Goal: Information Seeking & Learning: Learn about a topic

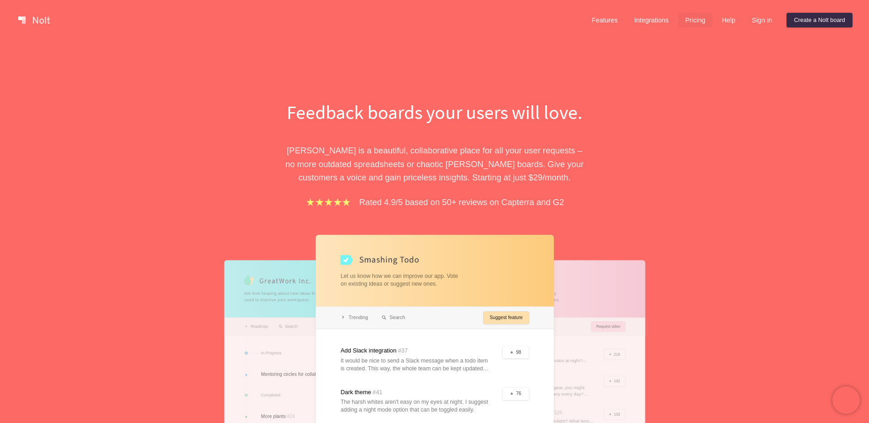
click at [701, 15] on link "Pricing" at bounding box center [695, 20] width 35 height 15
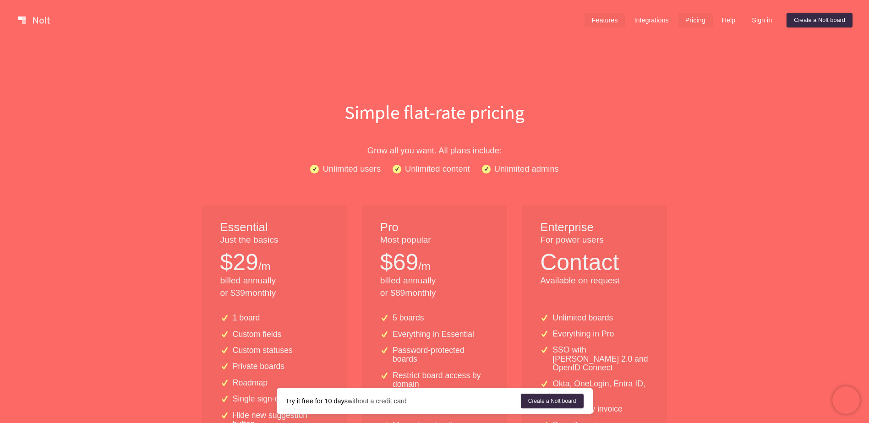
click at [608, 17] on link "Features" at bounding box center [605, 20] width 41 height 15
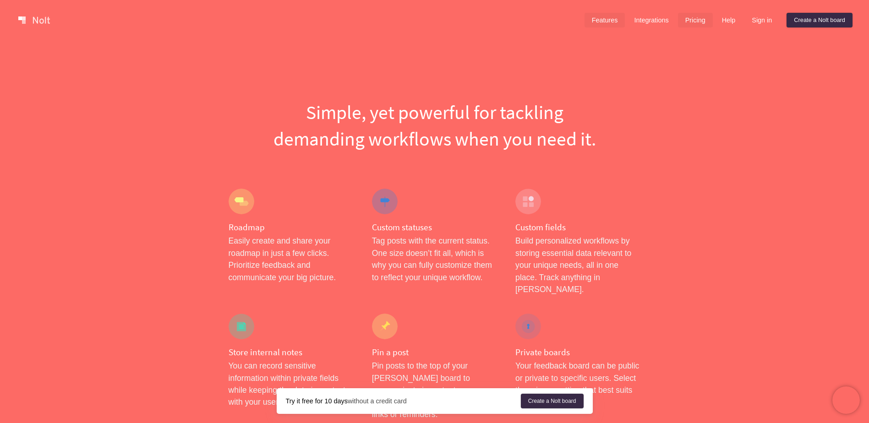
click at [694, 19] on link "Pricing" at bounding box center [695, 20] width 35 height 15
